Goal: Use online tool/utility: Utilize a website feature to perform a specific function

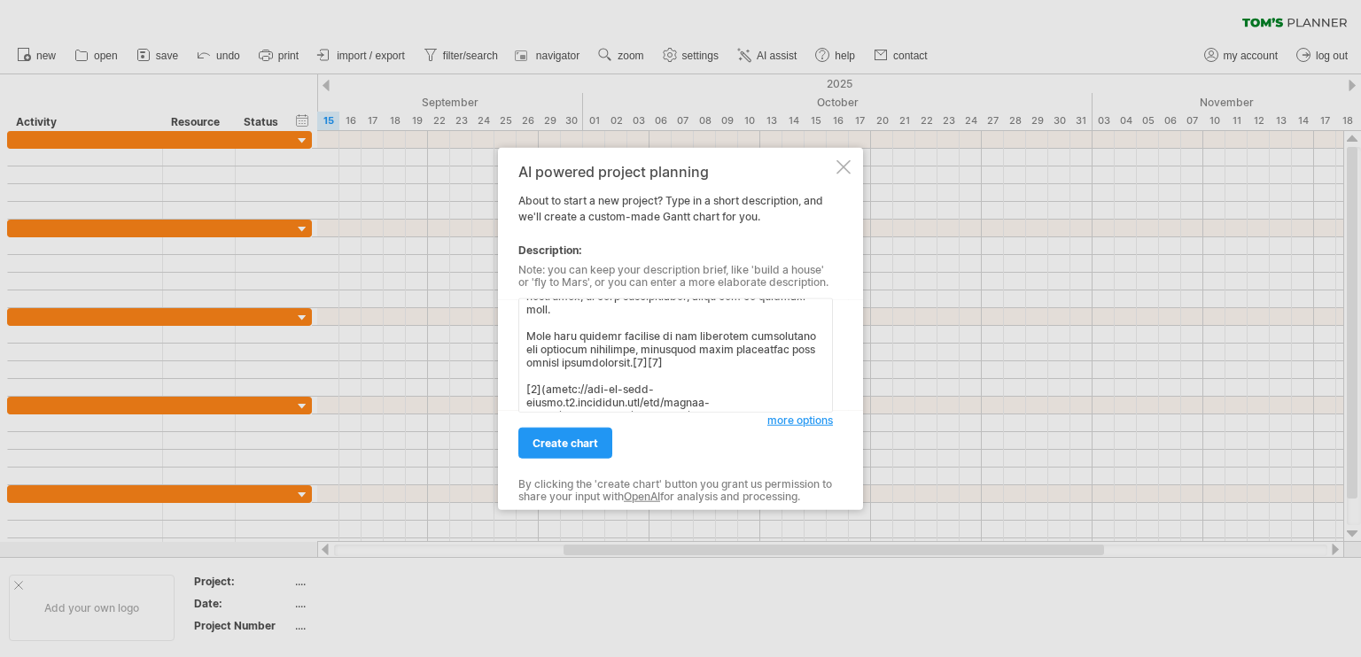
scroll to position [1216, 0]
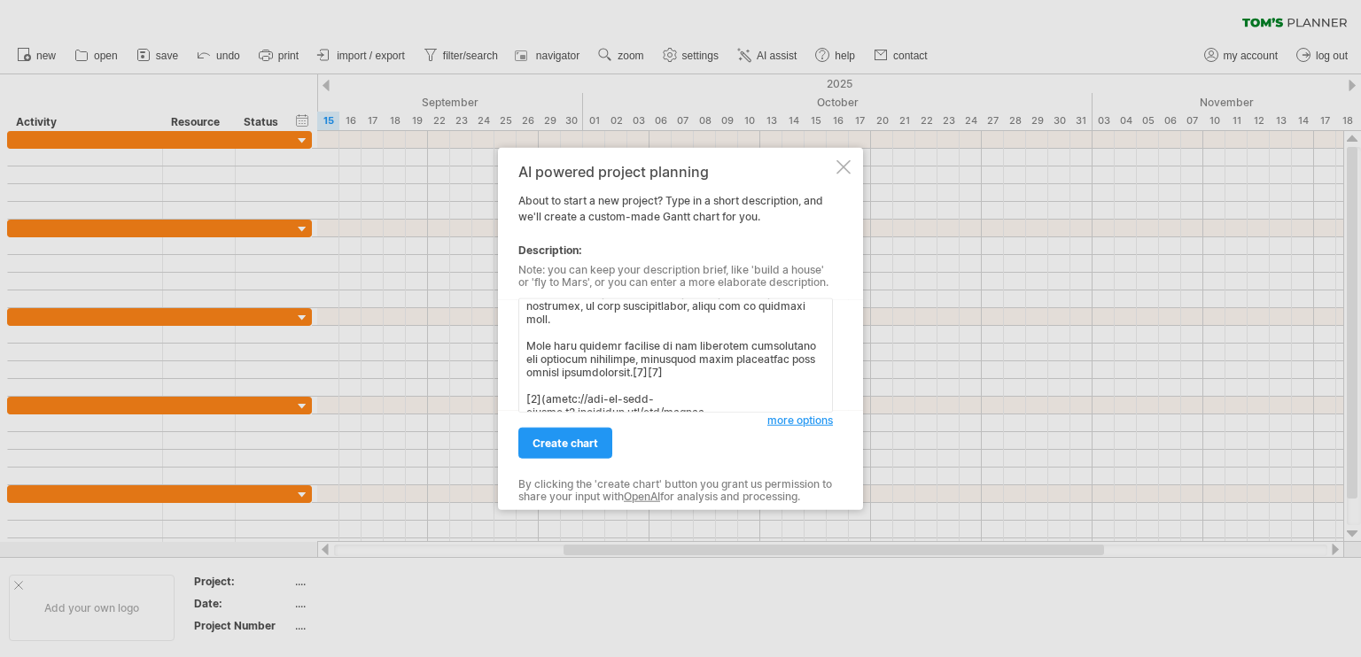
drag, startPoint x: 642, startPoint y: 400, endPoint x: 524, endPoint y: 345, distance: 130.4
click at [524, 345] on textarea at bounding box center [675, 356] width 314 height 114
type textarea "Here is a detailed and structured mobilization plan for Celestaria's defense fo…"
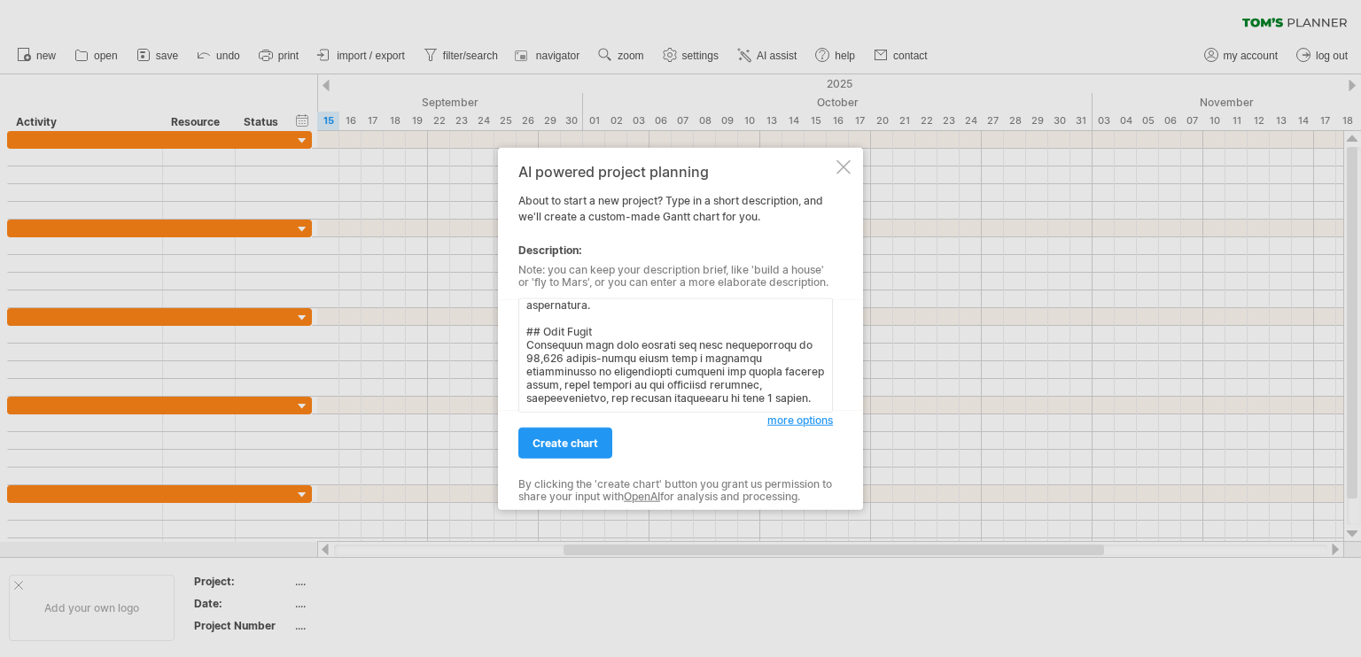
scroll to position [1166, 0]
click at [542, 435] on link "create chart" at bounding box center [565, 443] width 94 height 31
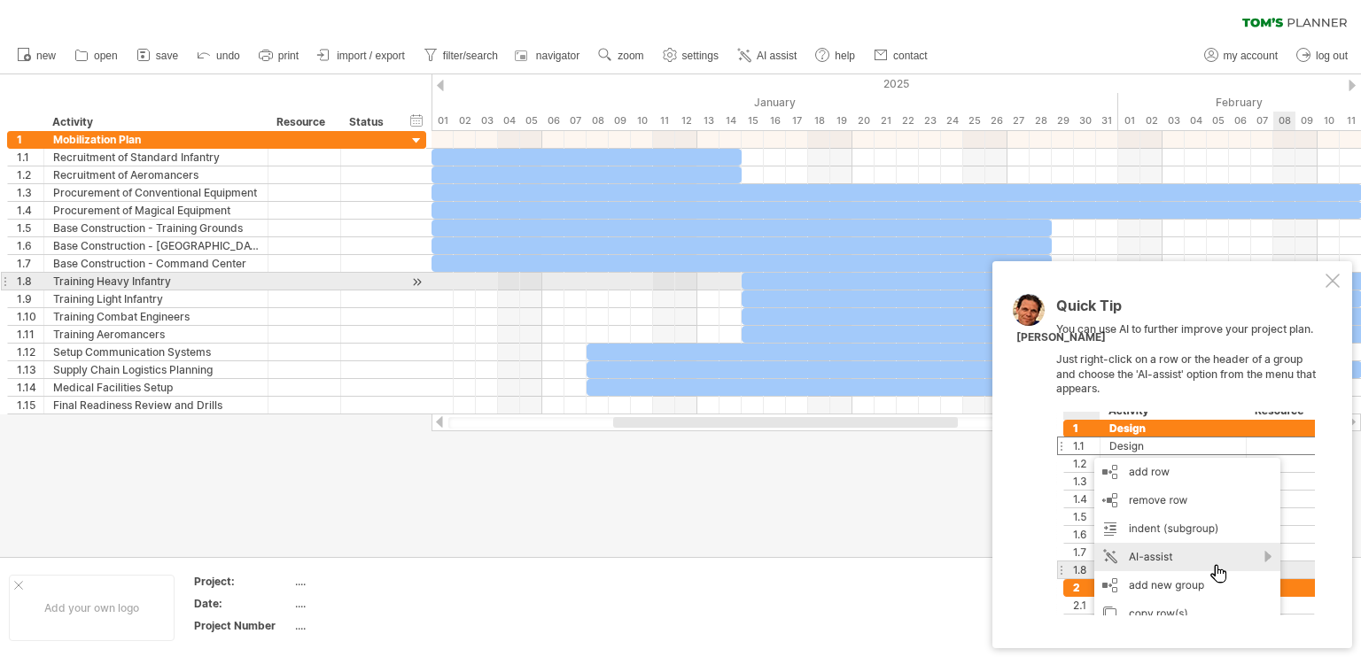
click at [1329, 276] on div at bounding box center [1332, 281] width 14 height 14
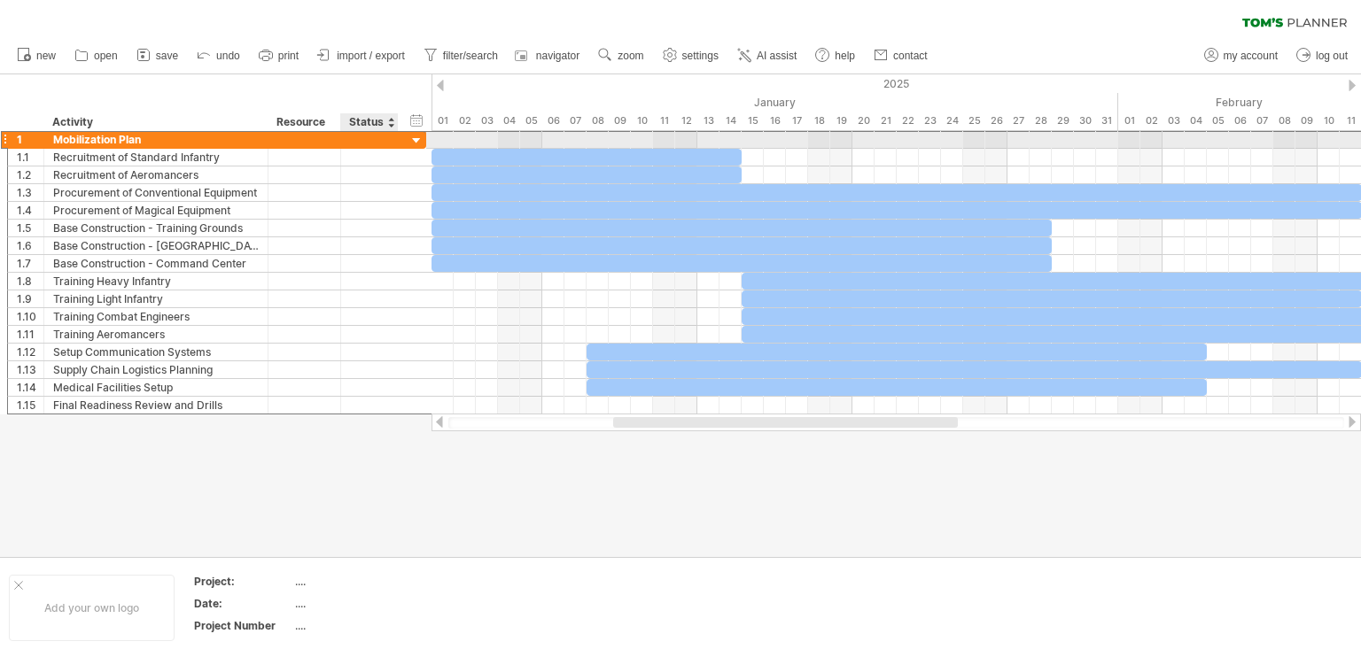
click at [426, 137] on div "**********" at bounding box center [216, 139] width 419 height 19
click at [421, 137] on div at bounding box center [416, 141] width 17 height 17
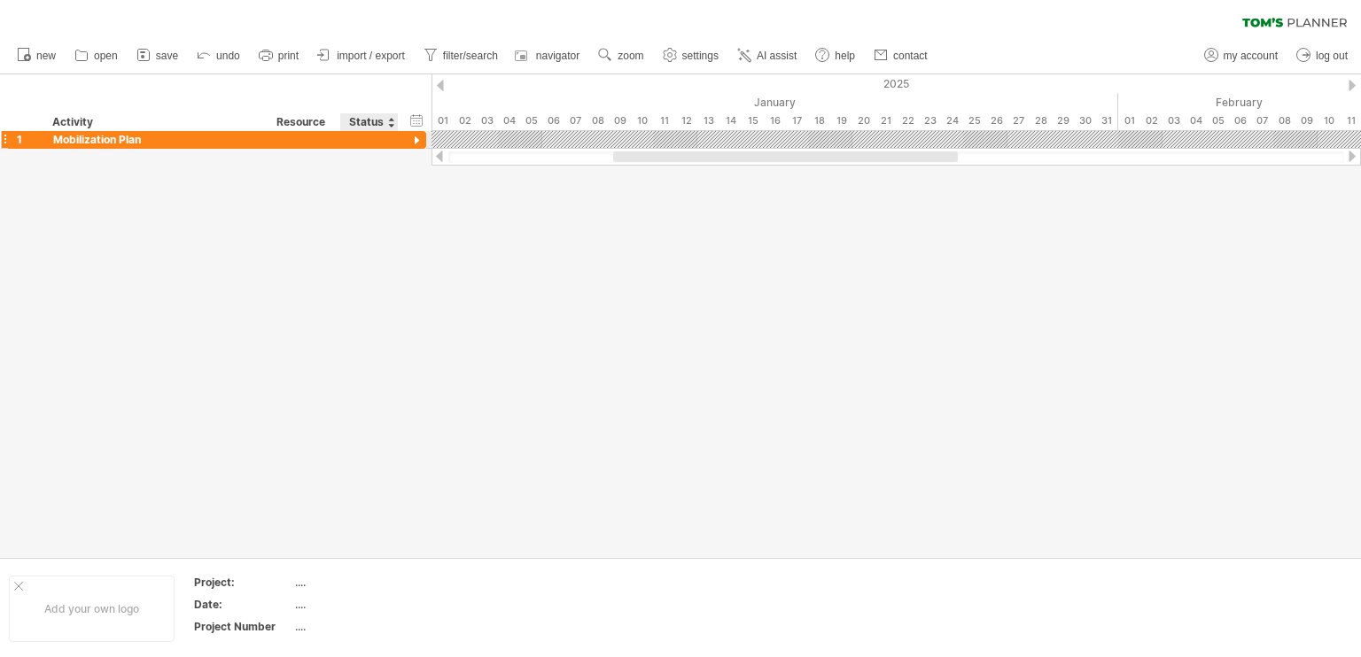
click at [421, 137] on div at bounding box center [416, 141] width 17 height 17
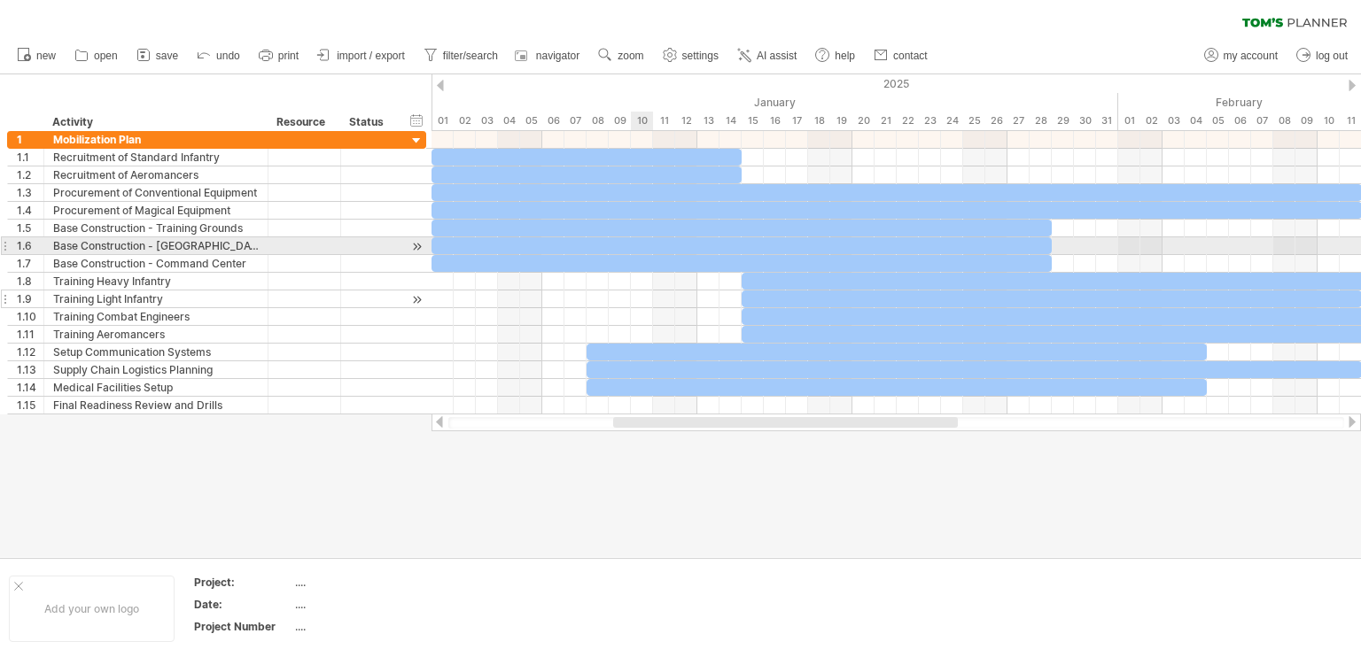
click at [351, 301] on div at bounding box center [369, 299] width 39 height 17
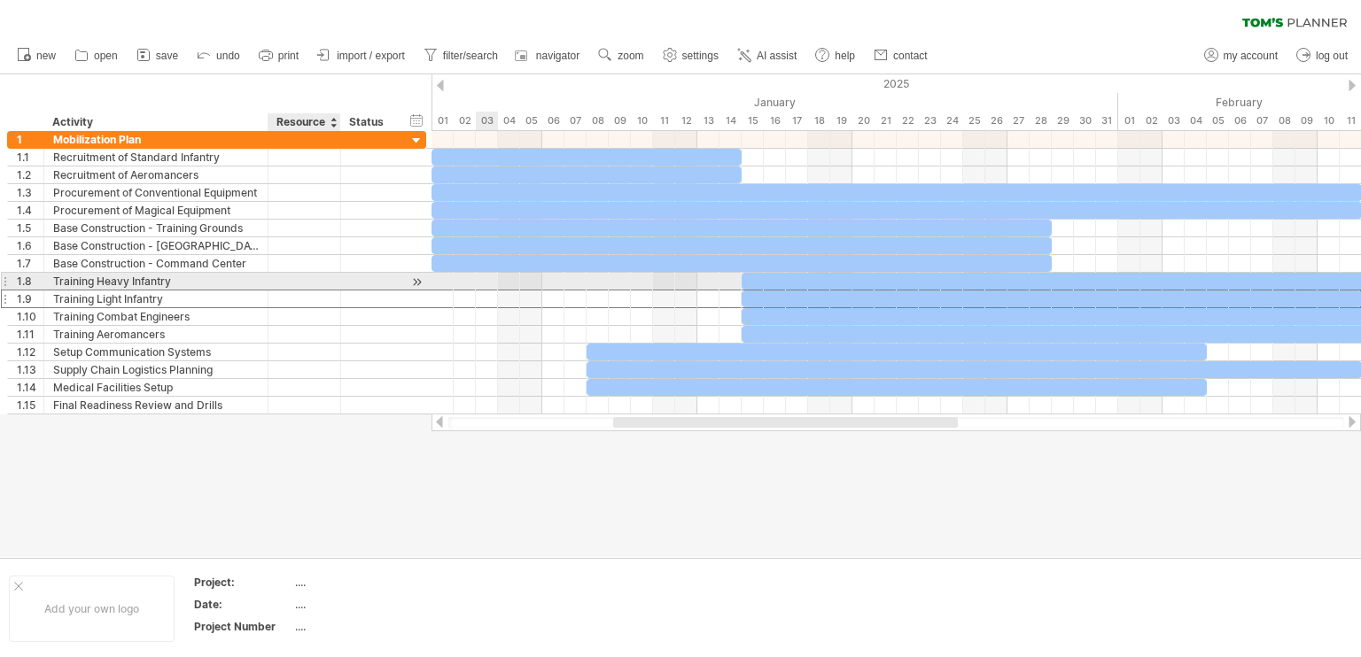
click at [309, 287] on div at bounding box center [304, 281] width 54 height 17
click at [0, 0] on input "text" at bounding box center [0, 0] width 0 height 0
click at [376, 284] on div at bounding box center [369, 281] width 39 height 17
click at [379, 283] on input "text" at bounding box center [369, 281] width 39 height 17
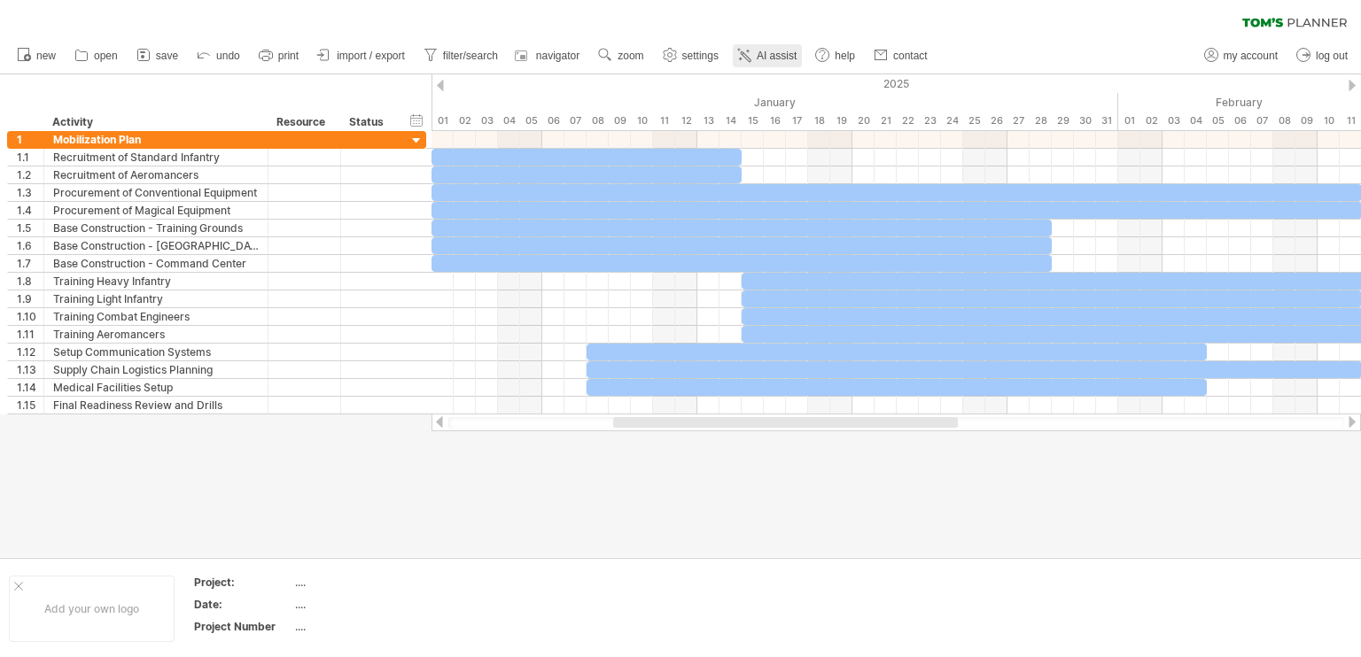
click at [765, 52] on span "AI assist" at bounding box center [777, 56] width 40 height 12
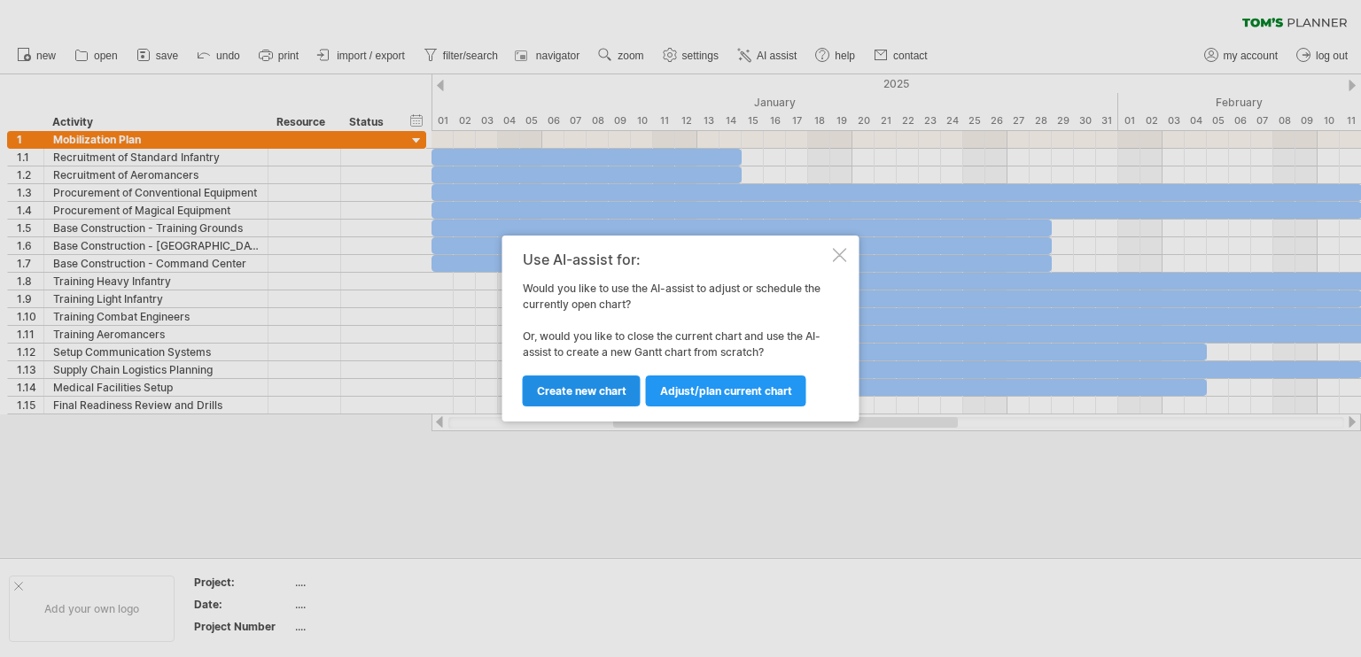
click at [603, 392] on span "Create new chart" at bounding box center [581, 390] width 89 height 13
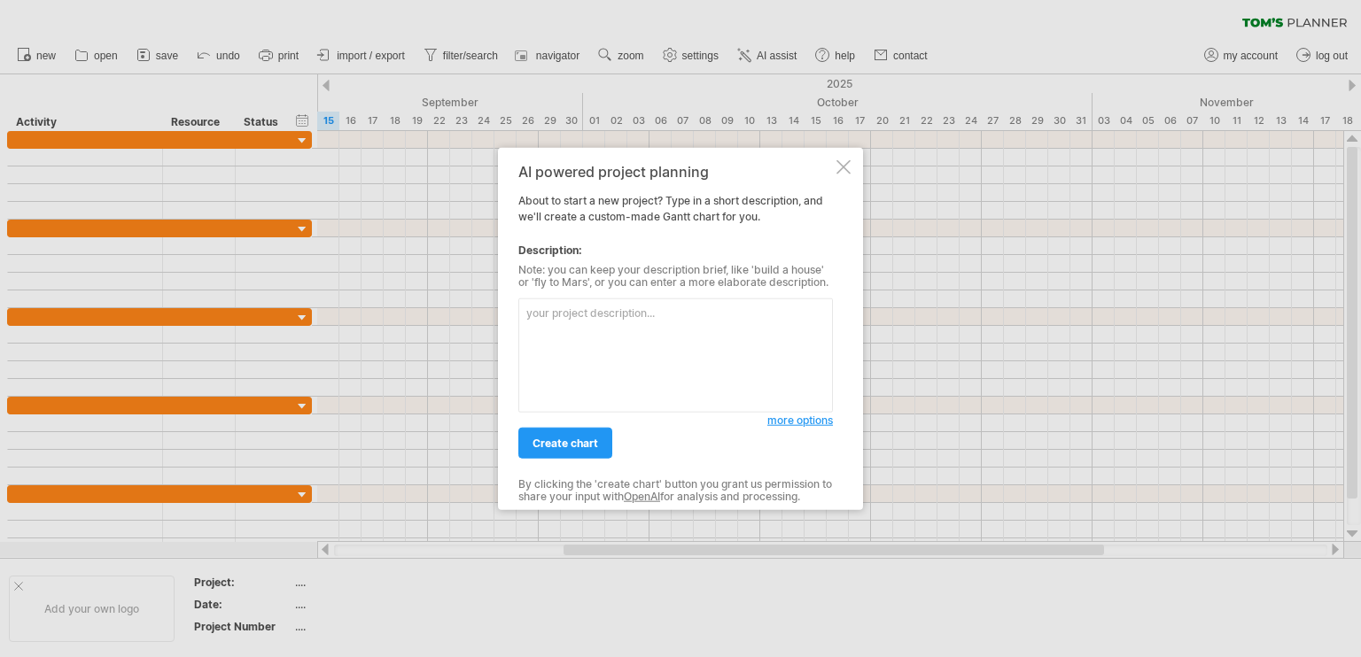
click at [792, 426] on span "more options" at bounding box center [800, 420] width 66 height 13
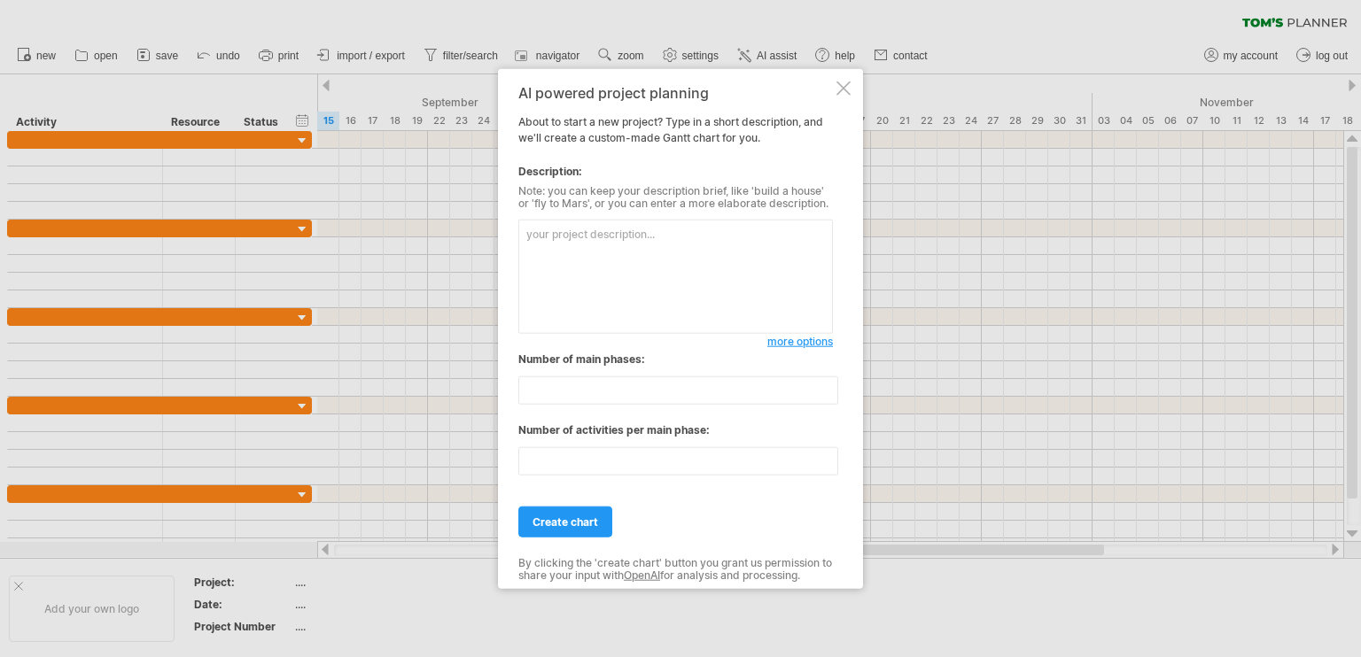
click at [827, 342] on span "more options" at bounding box center [800, 341] width 66 height 13
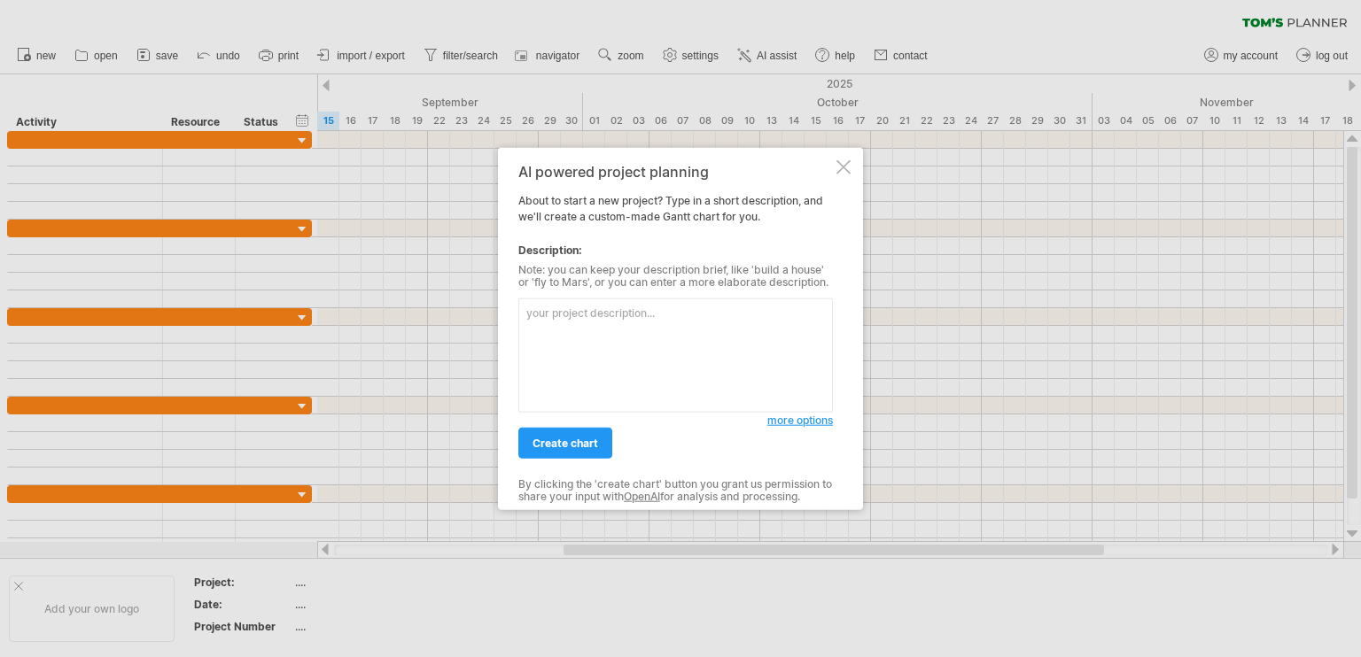
click at [815, 423] on span "more options" at bounding box center [800, 420] width 66 height 13
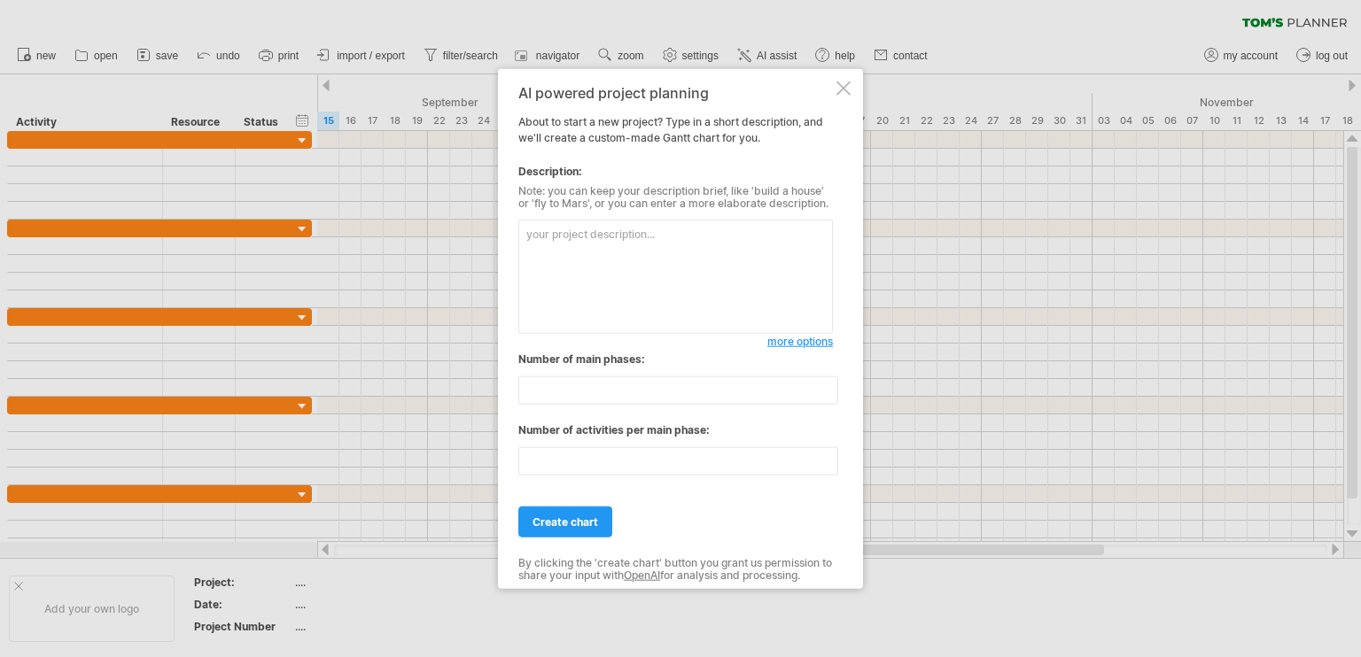
click at [617, 260] on textarea at bounding box center [675, 277] width 314 height 114
paste textarea "Force Composition and Training Feasibility Due to the 8-week training limit, on…"
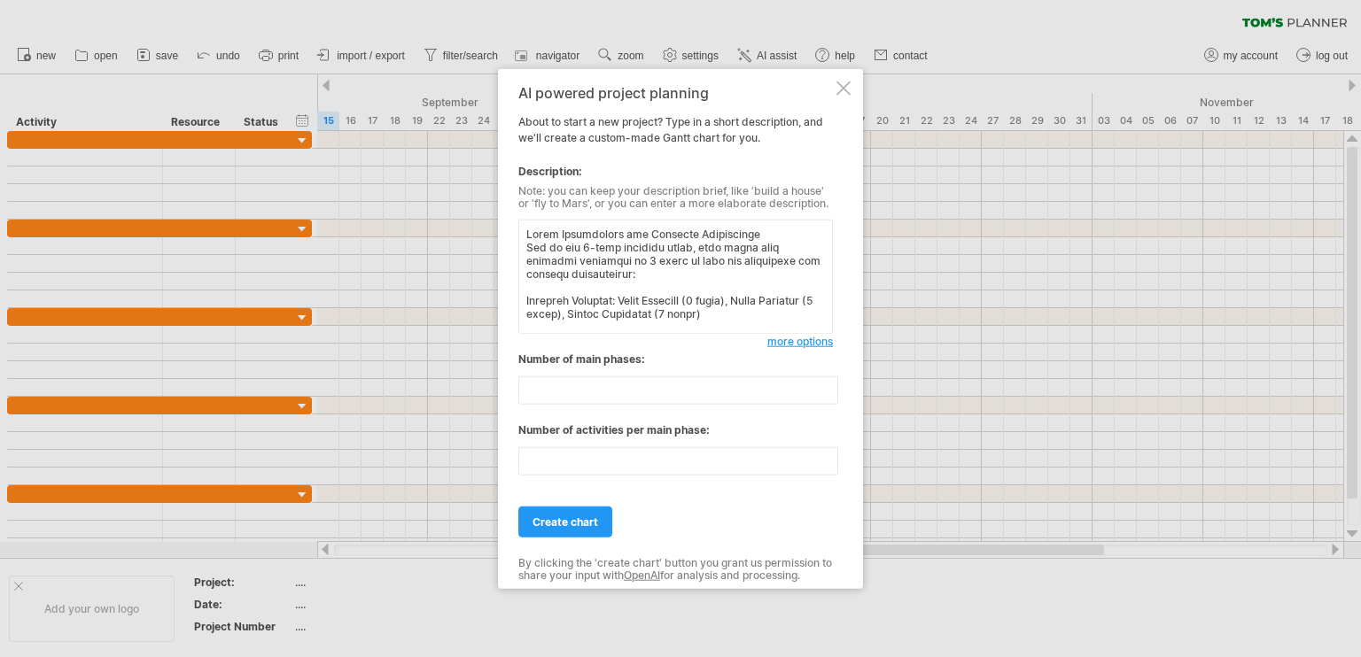
scroll to position [1026, 0]
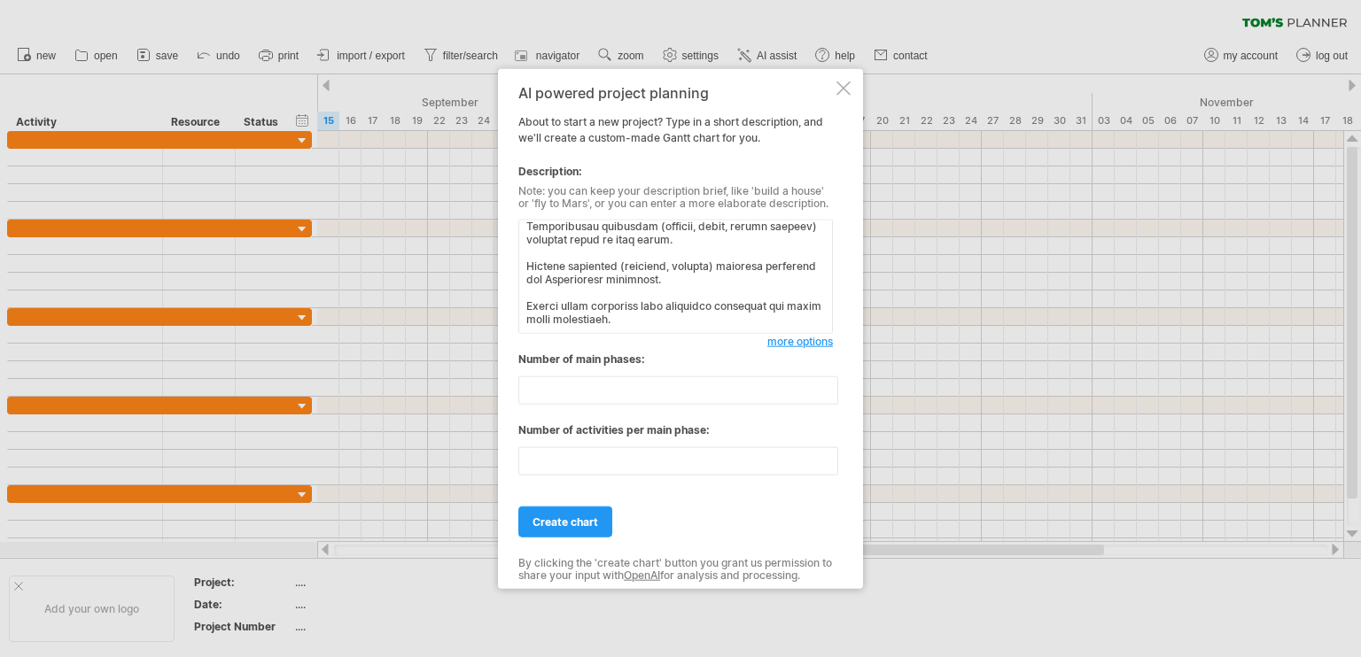
type textarea "Force Composition and Training Feasibility Due to the 8-week training limit, on…"
click at [574, 516] on span "create chart" at bounding box center [565, 522] width 66 height 13
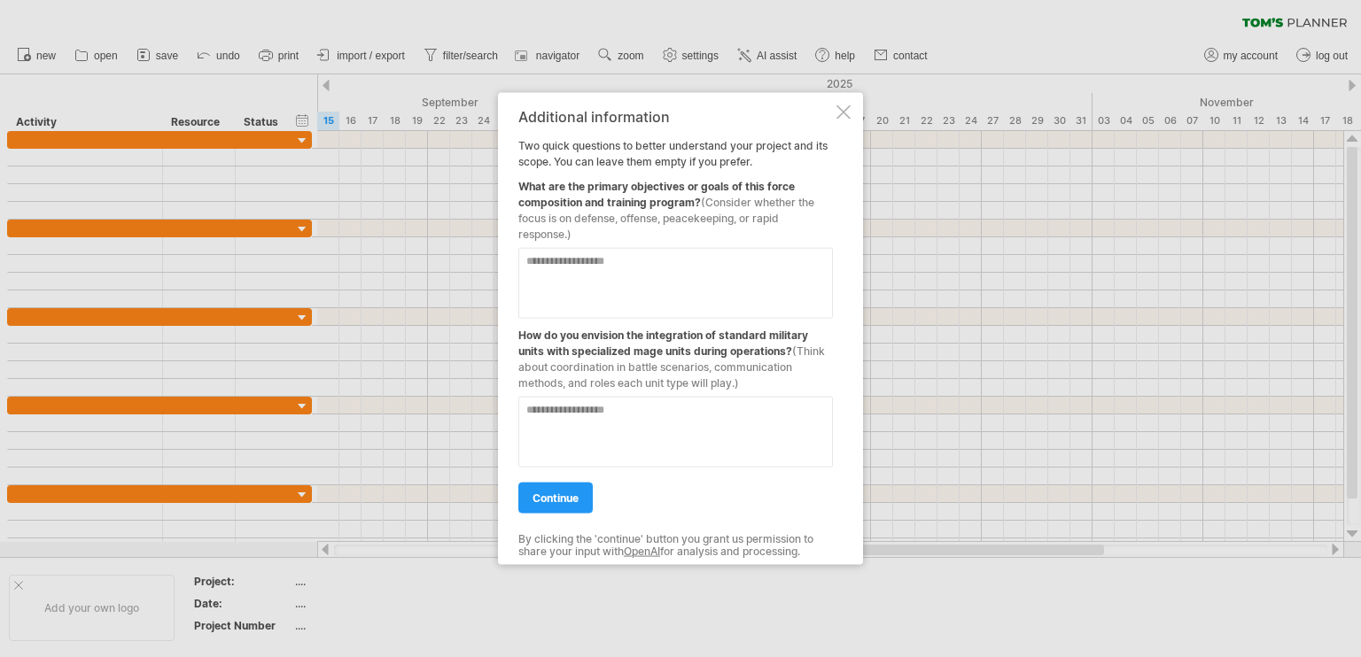
drag, startPoint x: 517, startPoint y: 180, endPoint x: 545, endPoint y: 199, distance: 33.7
click at [574, 214] on div "Additional information Two quick questions to better understand your project an…" at bounding box center [680, 329] width 365 height 472
click at [529, 182] on div "What are the primary objectives or goals of this force composition and training…" at bounding box center [675, 206] width 314 height 73
click at [517, 181] on div "Additional information Two quick questions to better understand your project an…" at bounding box center [680, 329] width 365 height 472
click at [518, 181] on div "What are the primary objectives or goals of this force composition and training…" at bounding box center [675, 206] width 314 height 73
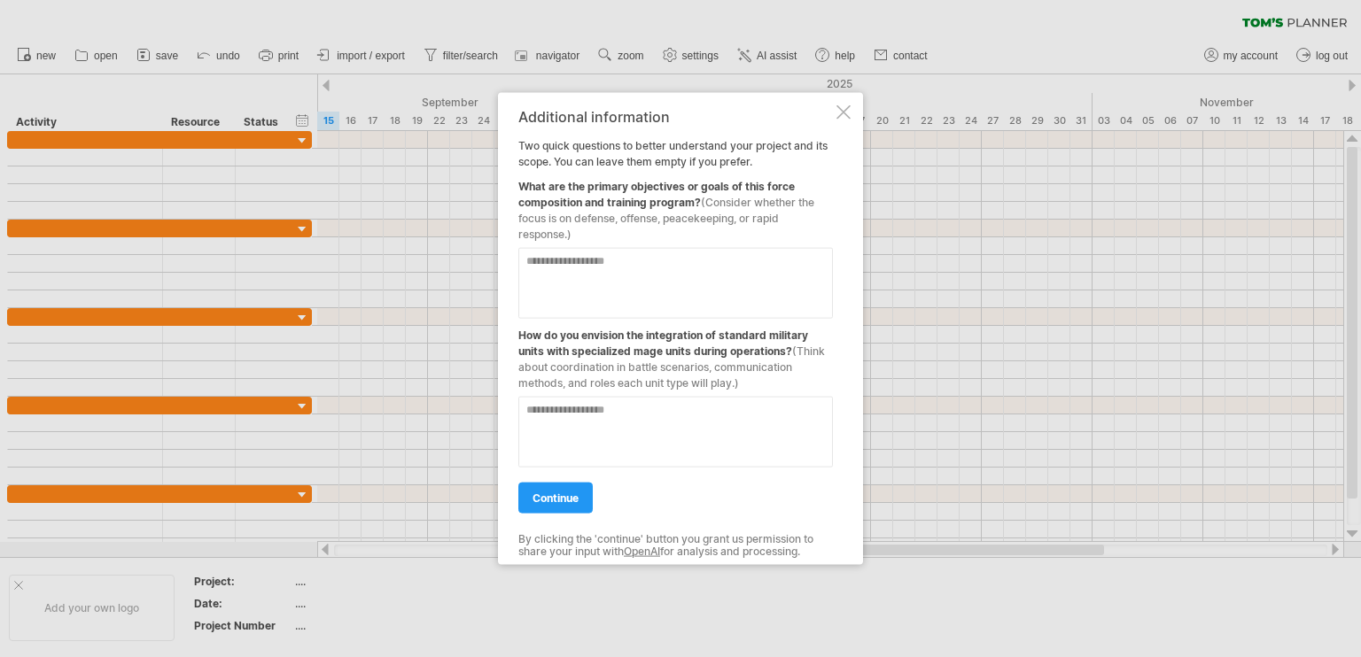
drag, startPoint x: 517, startPoint y: 181, endPoint x: 571, endPoint y: 236, distance: 77.0
click at [571, 236] on div "What are the primary objectives or goals of this force composition and training…" at bounding box center [675, 206] width 314 height 73
click at [663, 268] on textarea at bounding box center [675, 283] width 314 height 71
paste textarea "**********"
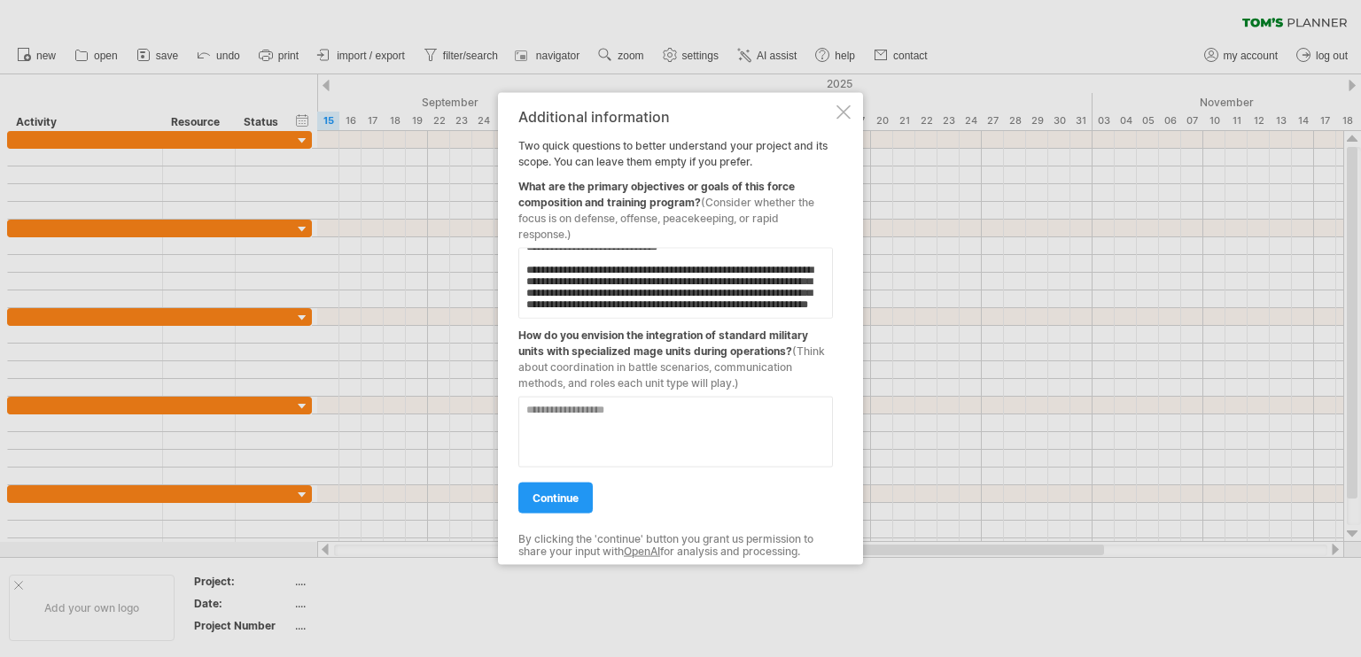
scroll to position [443, 0]
type textarea "**********"
click at [595, 429] on textarea at bounding box center [675, 432] width 314 height 71
click at [605, 432] on textarea at bounding box center [675, 432] width 314 height 71
paste textarea "**********"
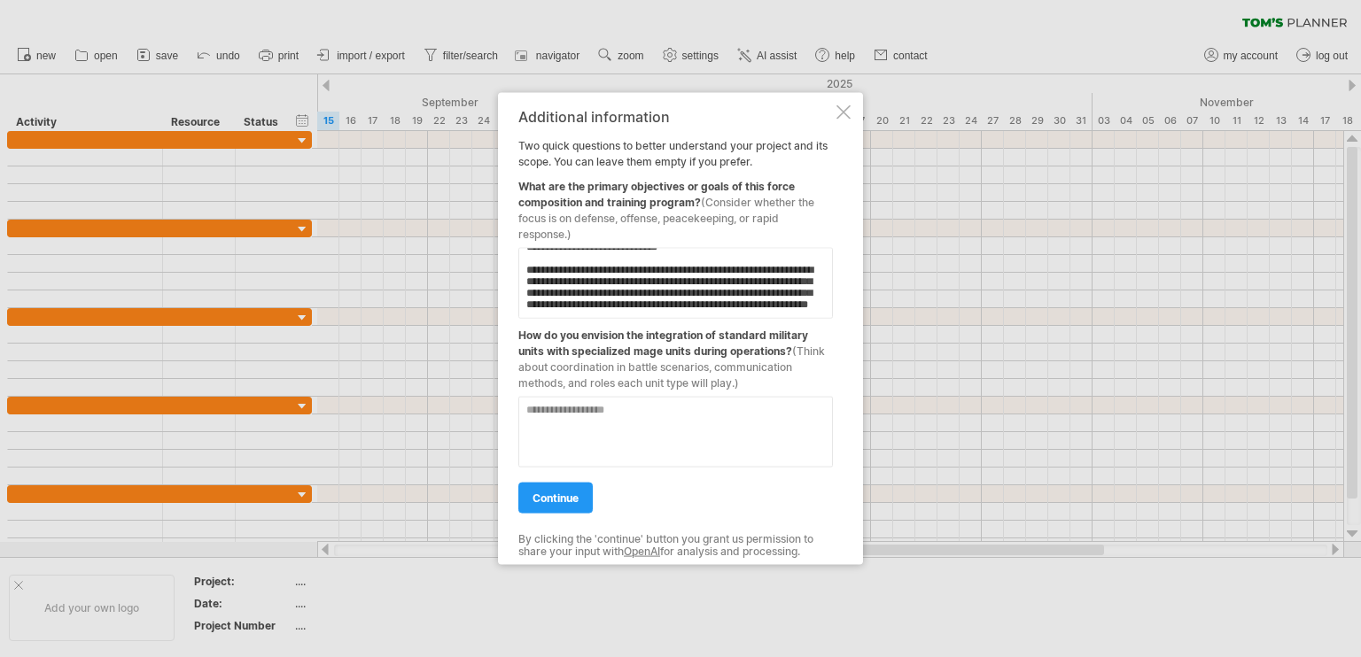
type textarea "**********"
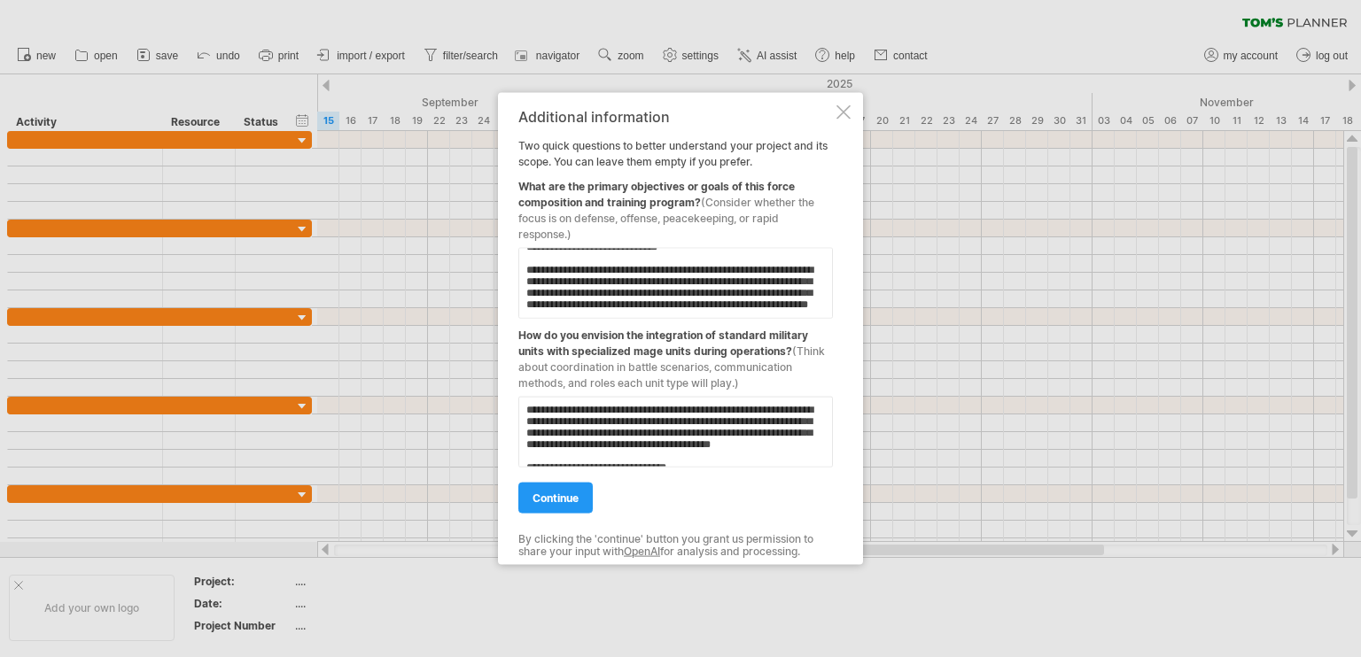
scroll to position [786, 0]
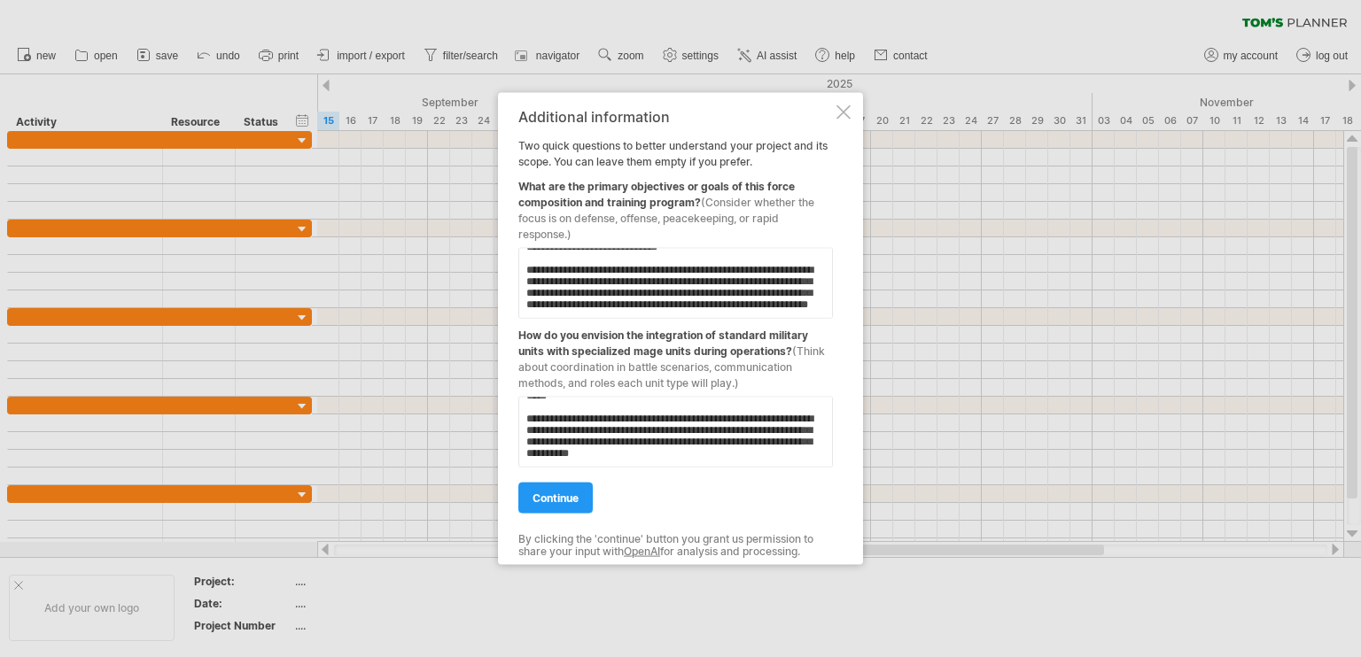
click at [547, 494] on span "continue" at bounding box center [555, 498] width 46 height 13
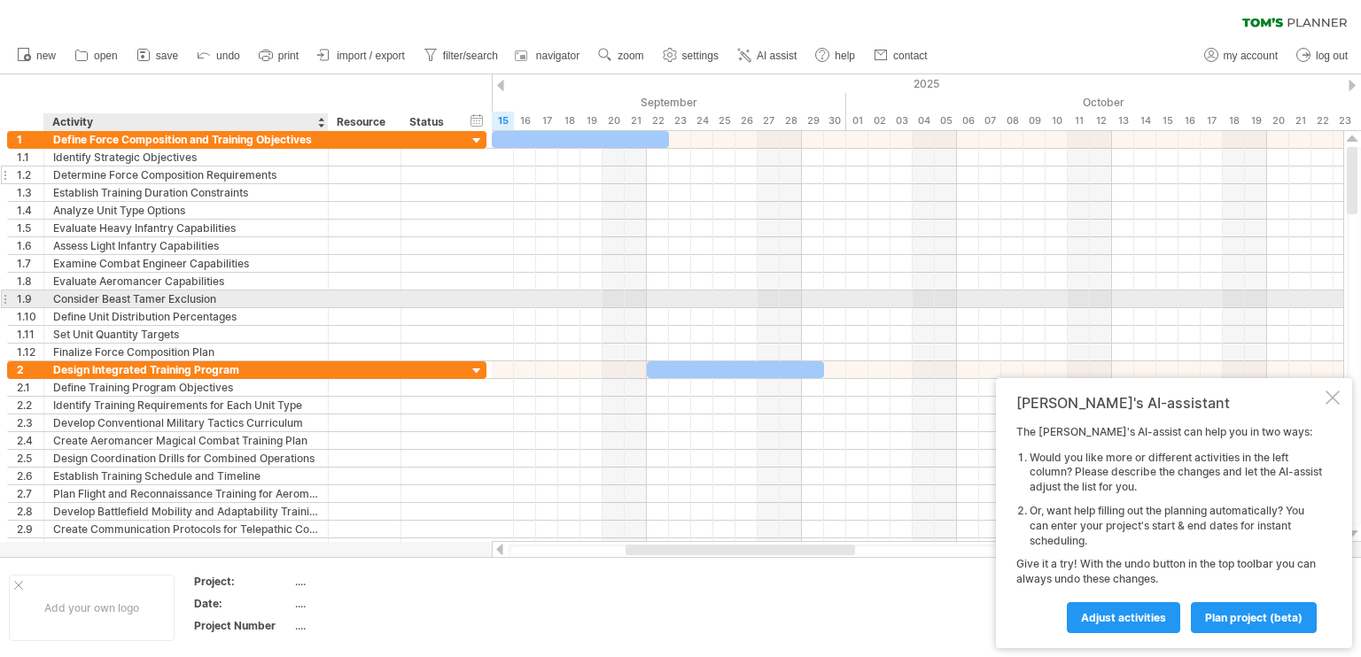
click at [341, 181] on div at bounding box center [365, 175] width 54 height 17
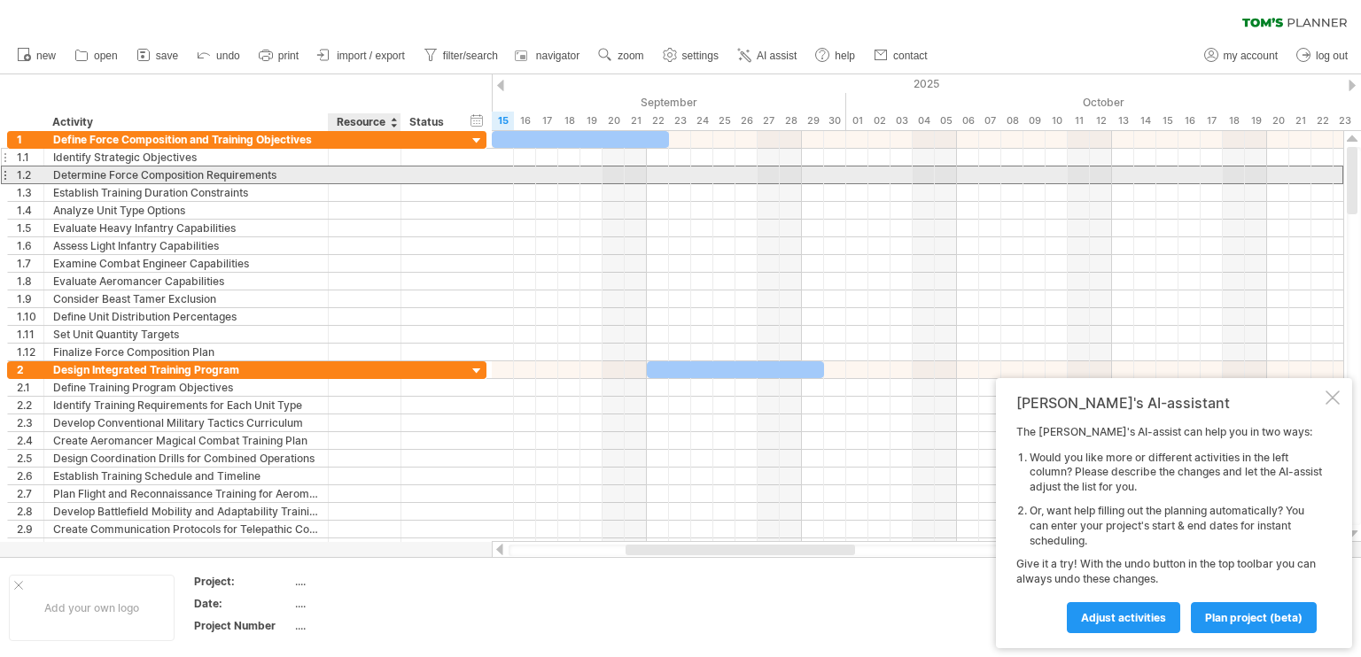
click at [352, 159] on div at bounding box center [365, 157] width 54 height 17
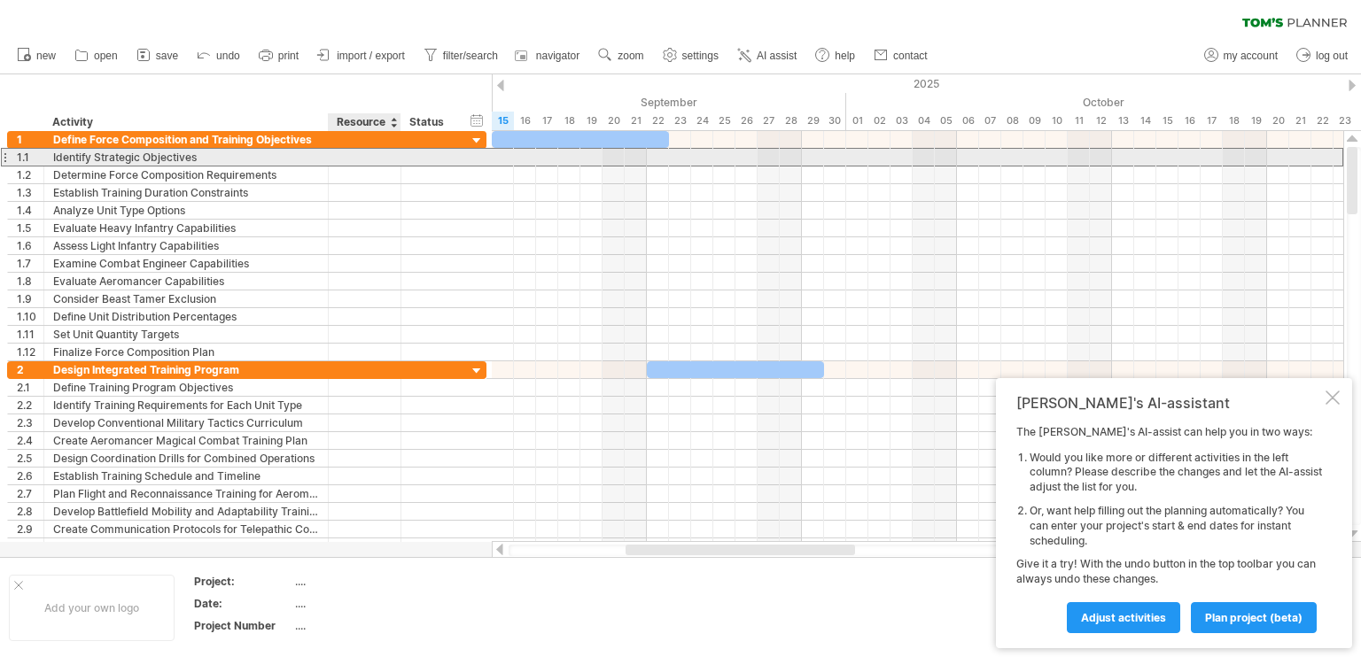
click at [352, 151] on input "text" at bounding box center [365, 157] width 54 height 17
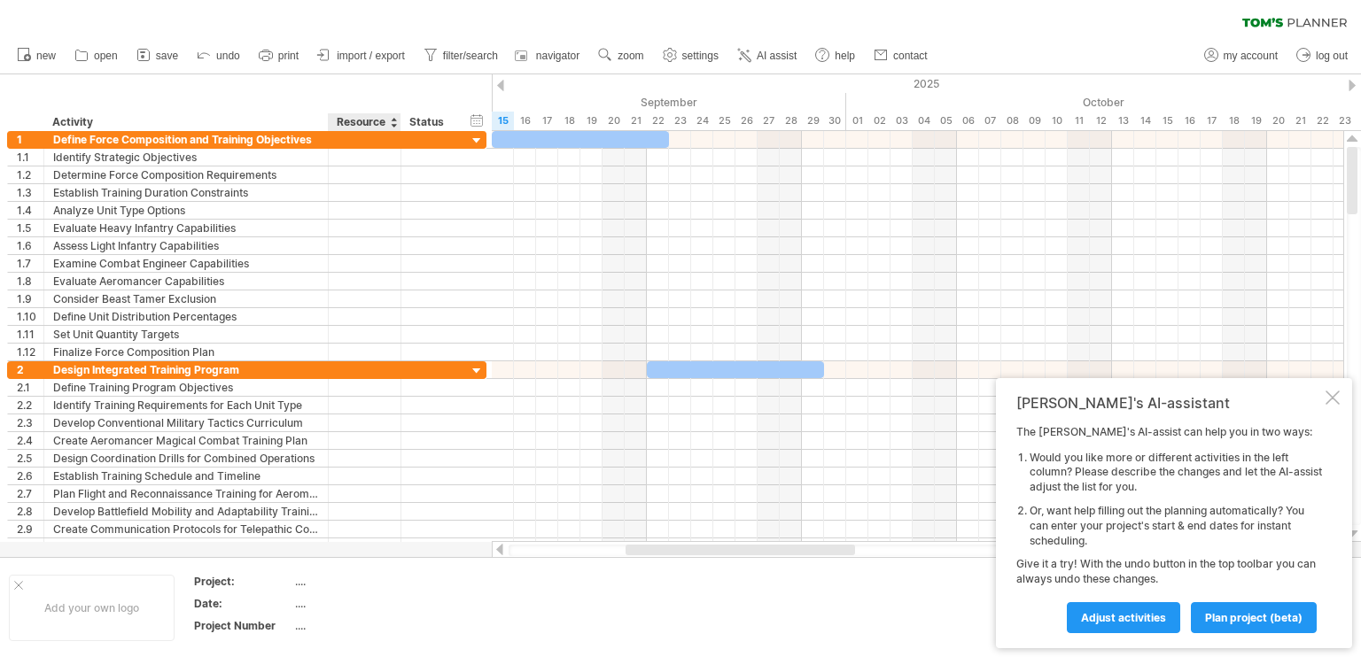
click at [359, 116] on div "Resource" at bounding box center [364, 122] width 54 height 18
click at [393, 130] on div at bounding box center [393, 122] width 7 height 18
